Goal: Task Accomplishment & Management: Use online tool/utility

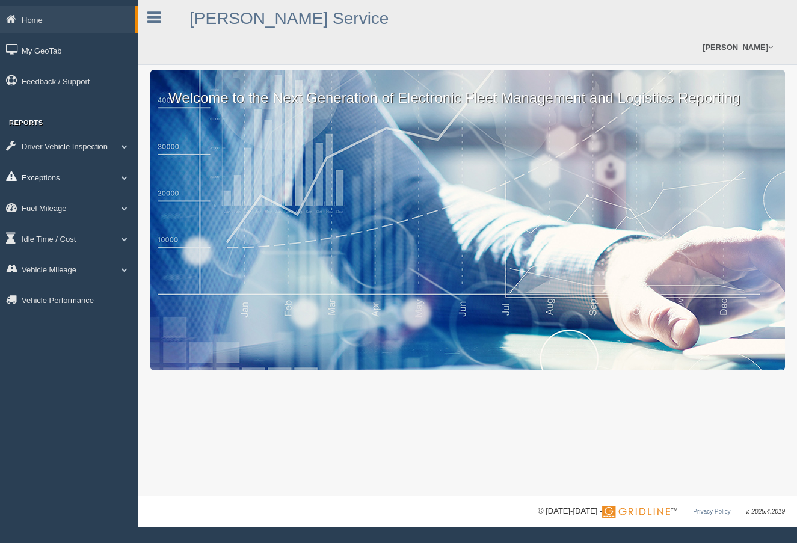
click at [31, 173] on link "Exceptions" at bounding box center [69, 177] width 138 height 27
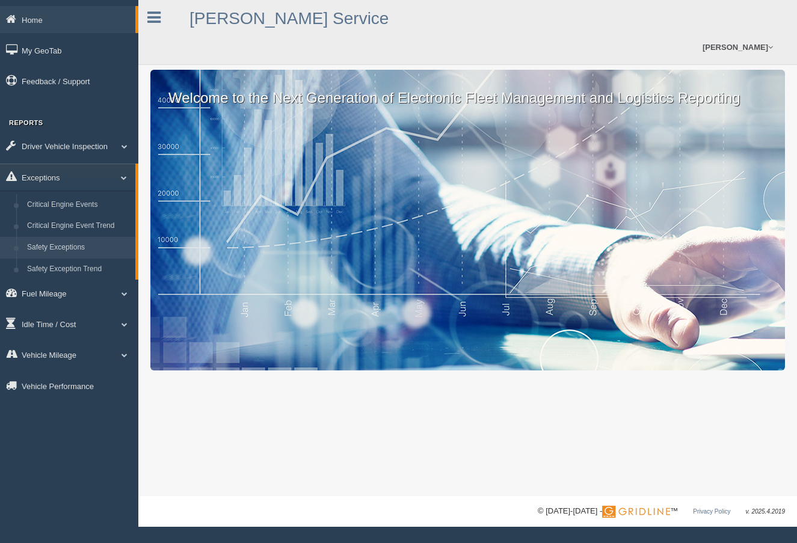
click at [82, 244] on link "Safety Exceptions" at bounding box center [79, 248] width 114 height 22
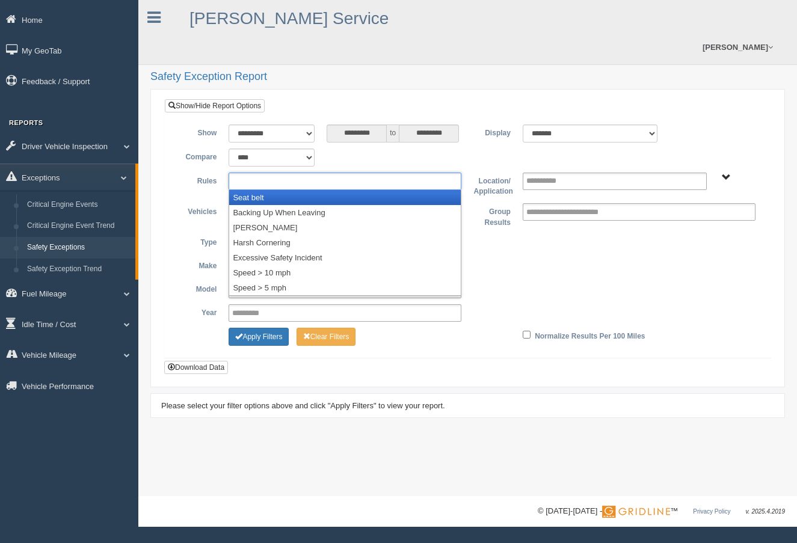
click at [288, 174] on input "text" at bounding box center [264, 181] width 64 height 15
click at [261, 190] on li "Seat belt" at bounding box center [345, 197] width 232 height 15
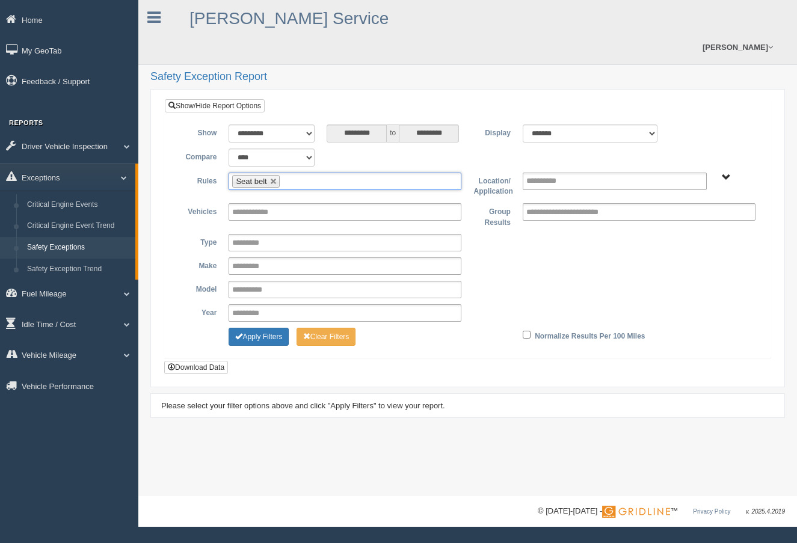
click at [327, 173] on ul "Seat belt" at bounding box center [345, 181] width 233 height 17
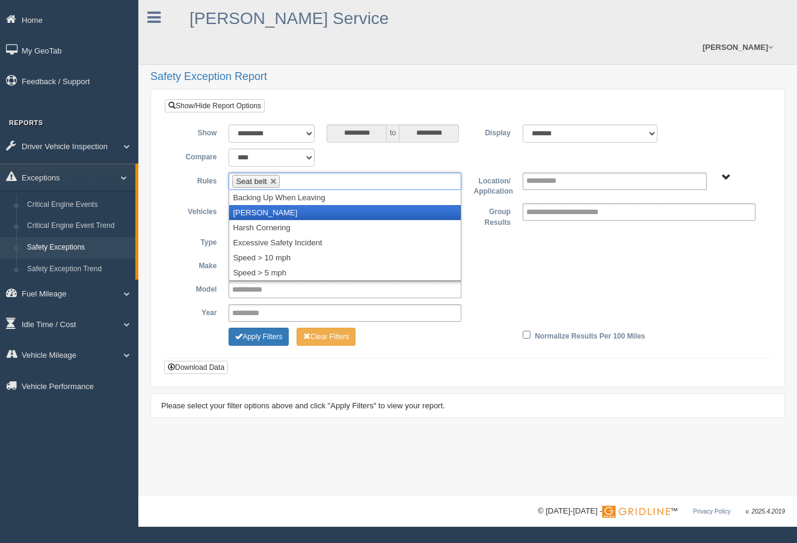
click at [274, 205] on li "[PERSON_NAME]" at bounding box center [345, 212] width 232 height 15
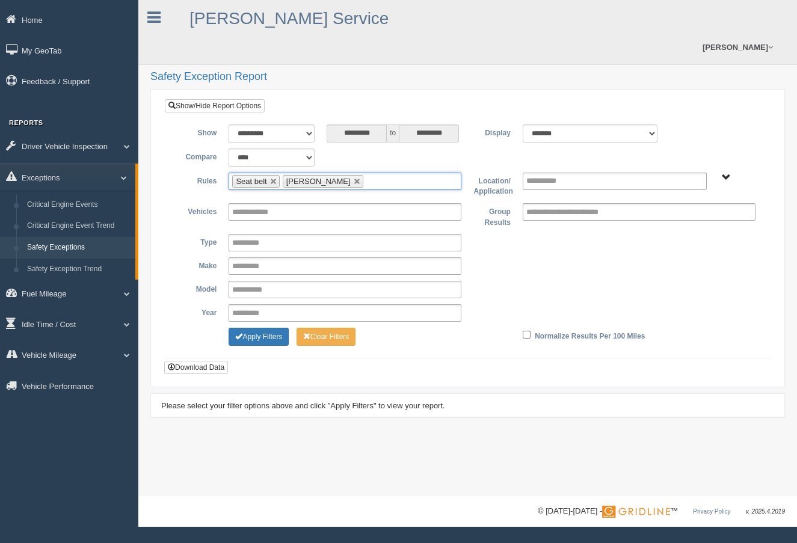
click at [378, 173] on ul "Seat belt Harsh Braking" at bounding box center [345, 181] width 233 height 17
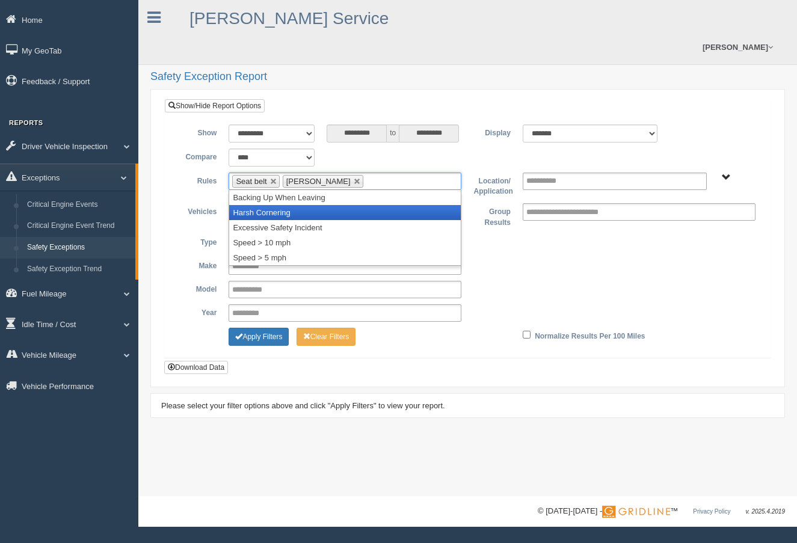
click at [290, 205] on li "Harsh Cornering" at bounding box center [345, 212] width 232 height 15
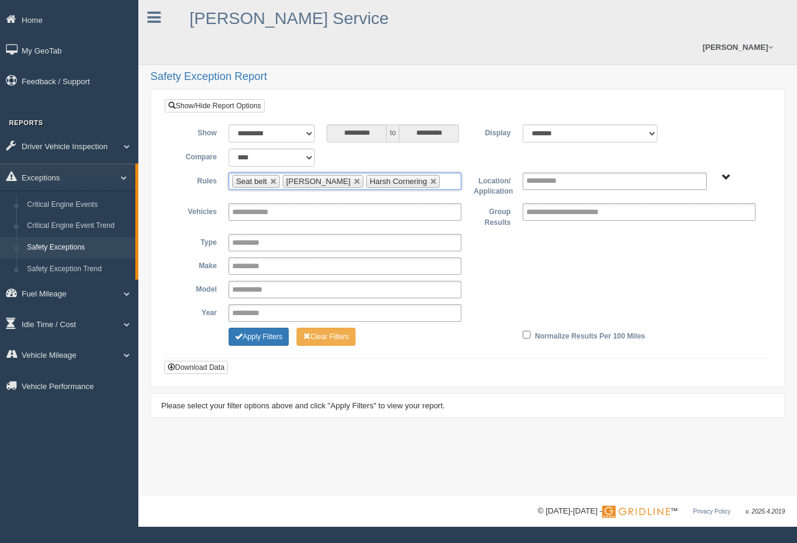
click at [445, 173] on ul "Seat belt Harsh Braking Harsh Cornering" at bounding box center [345, 181] width 233 height 17
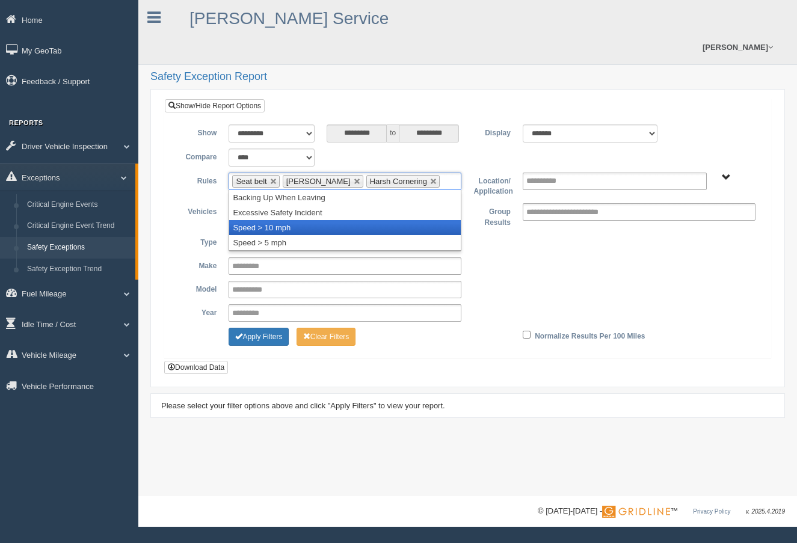
click at [288, 220] on li "Speed > 10 mph" at bounding box center [345, 227] width 232 height 15
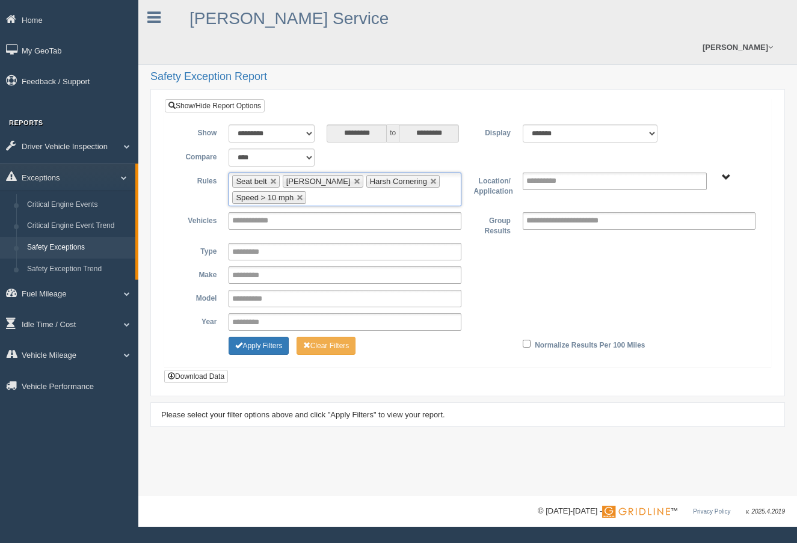
click at [724, 173] on span "B. Vehicle Class C. Emergency Response WTS-20-00 WTS-20-00 Mgr Vehicles WTS-40-…" at bounding box center [726, 177] width 9 height 9
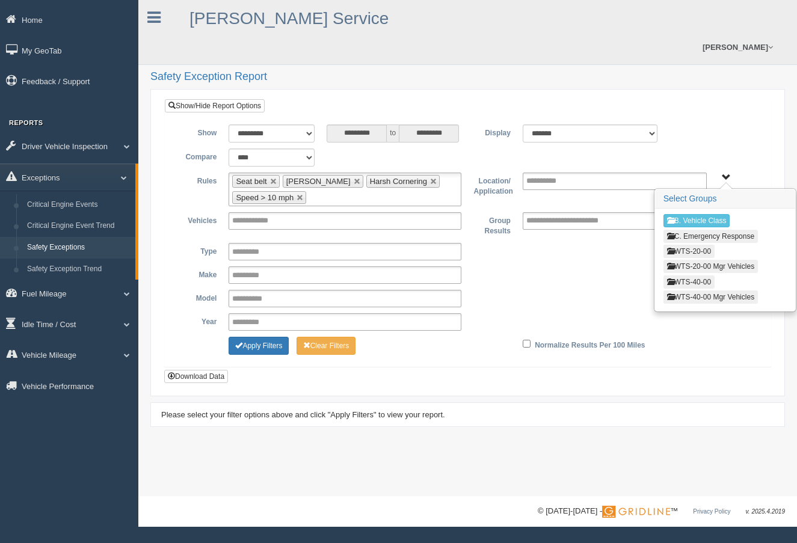
click at [702, 245] on button "WTS-20-00" at bounding box center [688, 251] width 51 height 13
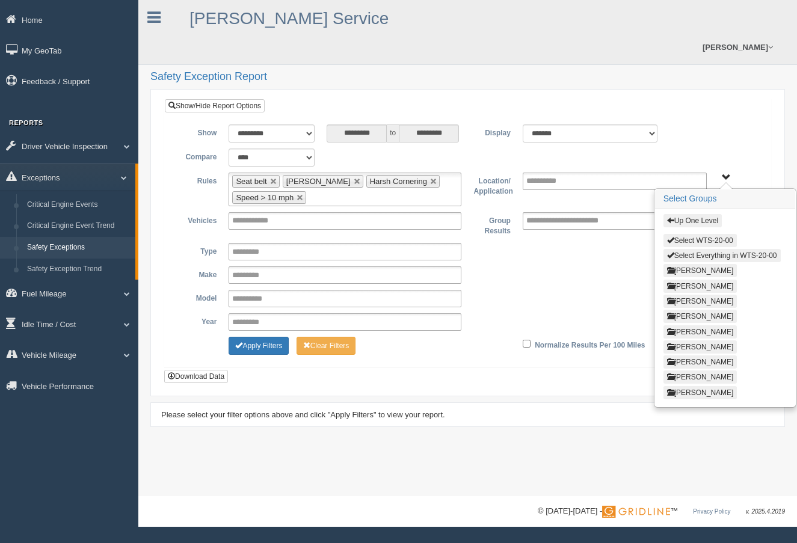
click at [763, 249] on button "Select Everything in WTS-20-00" at bounding box center [721, 255] width 117 height 13
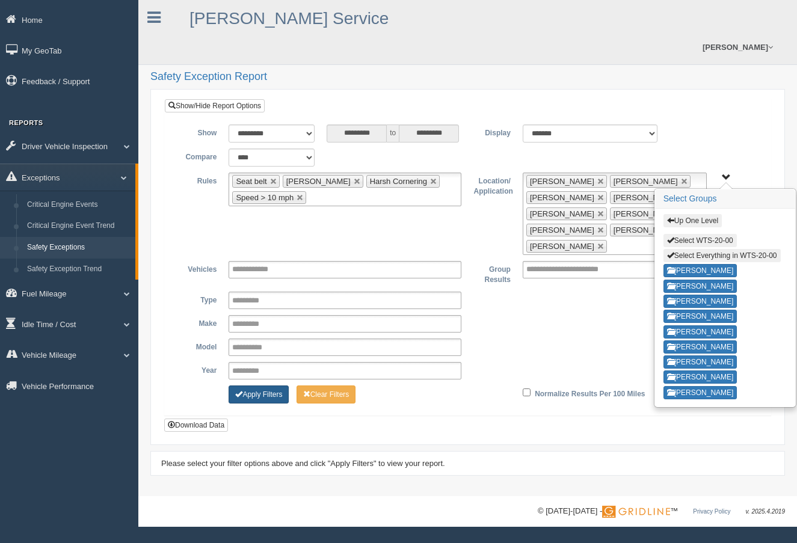
click at [265, 386] on button "Apply Filters" at bounding box center [259, 395] width 60 height 18
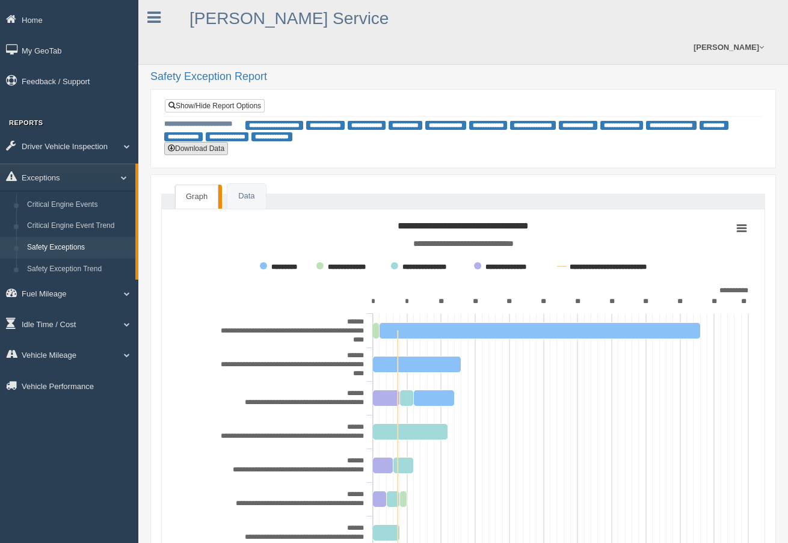
click at [197, 142] on button "Download Data" at bounding box center [196, 148] width 64 height 13
